Goal: Transaction & Acquisition: Purchase product/service

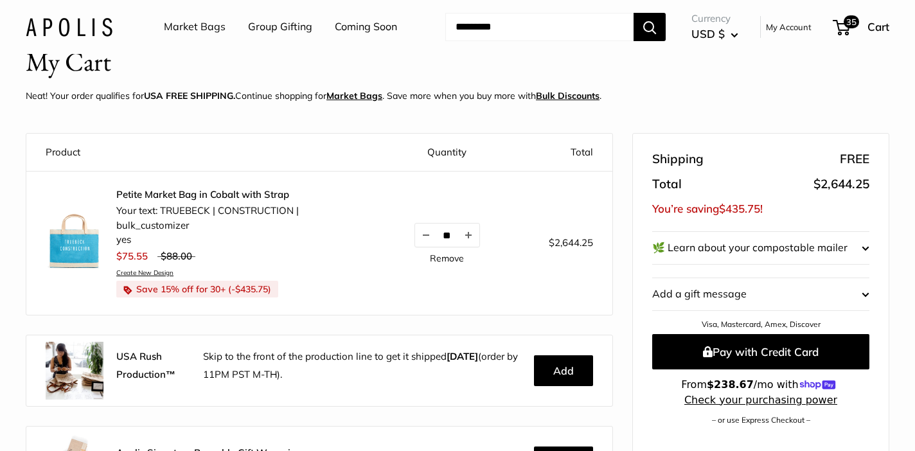
scroll to position [53, 0]
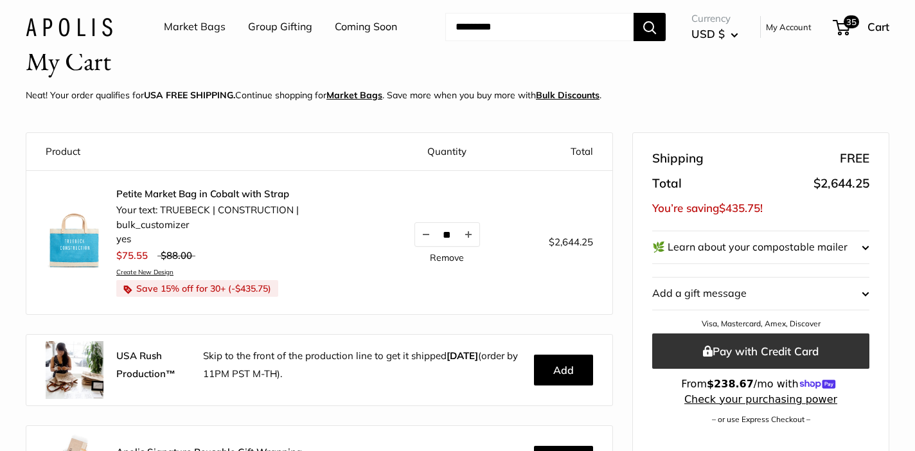
click at [738, 348] on button "Pay with Credit Card" at bounding box center [760, 351] width 217 height 35
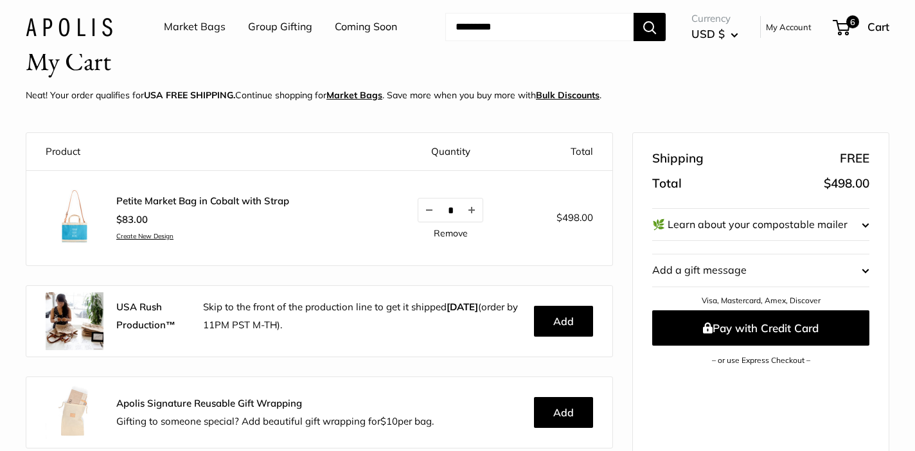
scroll to position [14, 0]
click at [177, 200] on link "Petite Market Bag in Cobalt with Strap" at bounding box center [202, 201] width 173 height 13
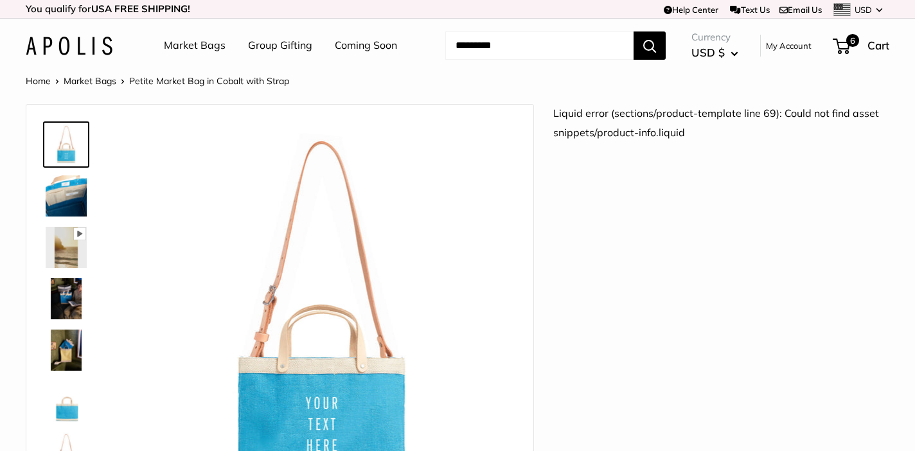
click at [233, 81] on span "Petite Market Bag in Cobalt with Strap" at bounding box center [209, 81] width 160 height 12
click at [100, 80] on link "Market Bags" at bounding box center [90, 81] width 53 height 12
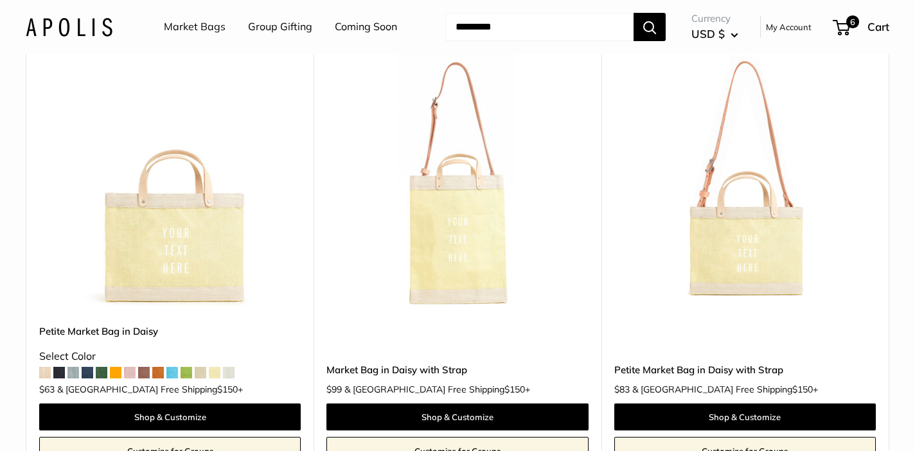
scroll to position [2574, 0]
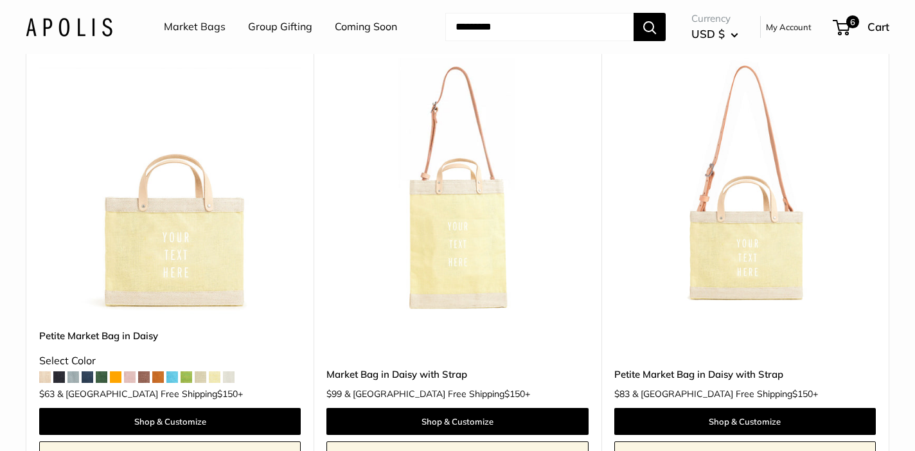
click at [174, 371] on span at bounding box center [172, 377] width 12 height 12
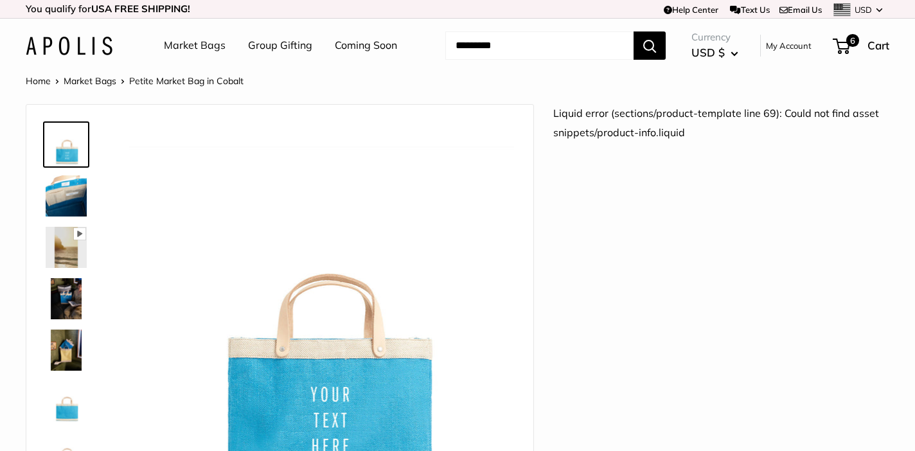
click at [86, 52] on img at bounding box center [69, 46] width 87 height 19
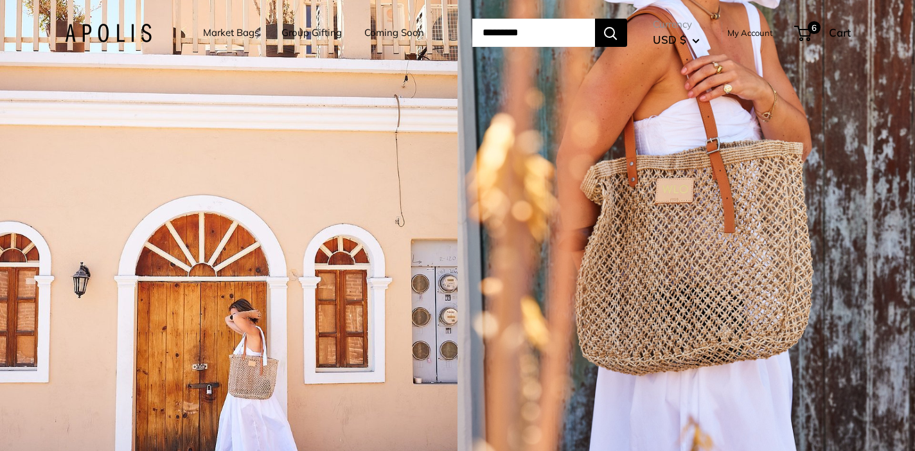
click at [220, 35] on link "Market Bags" at bounding box center [231, 33] width 56 height 18
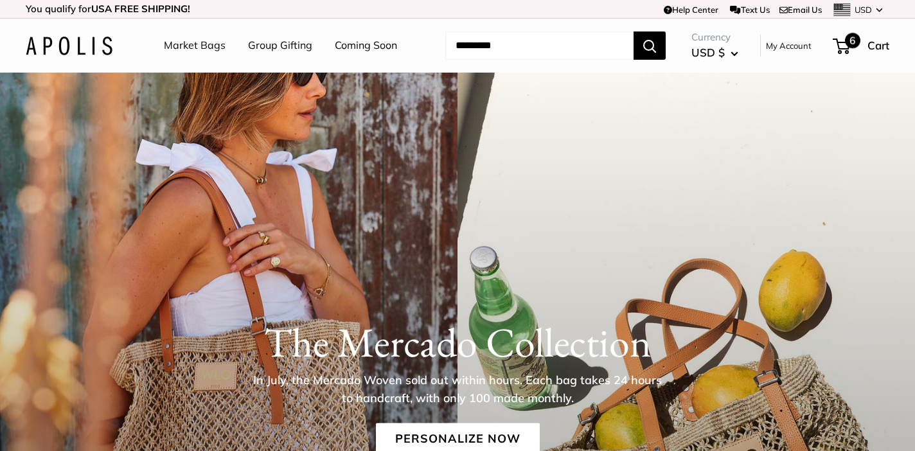
click at [856, 48] on div "6 Cart" at bounding box center [861, 45] width 55 height 21
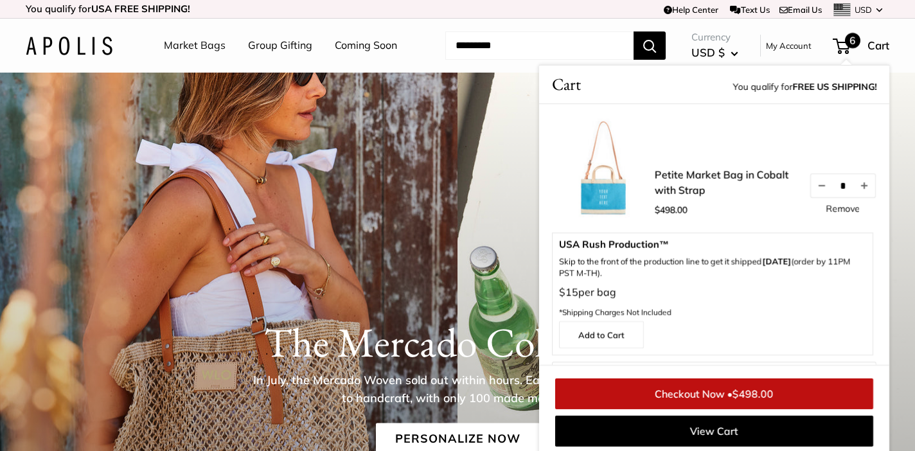
click at [614, 199] on img at bounding box center [603, 168] width 103 height 103
click at [679, 179] on link "Petite Market Bag in Cobalt with Strap" at bounding box center [725, 182] width 141 height 31
